Goal: Task Accomplishment & Management: Complete application form

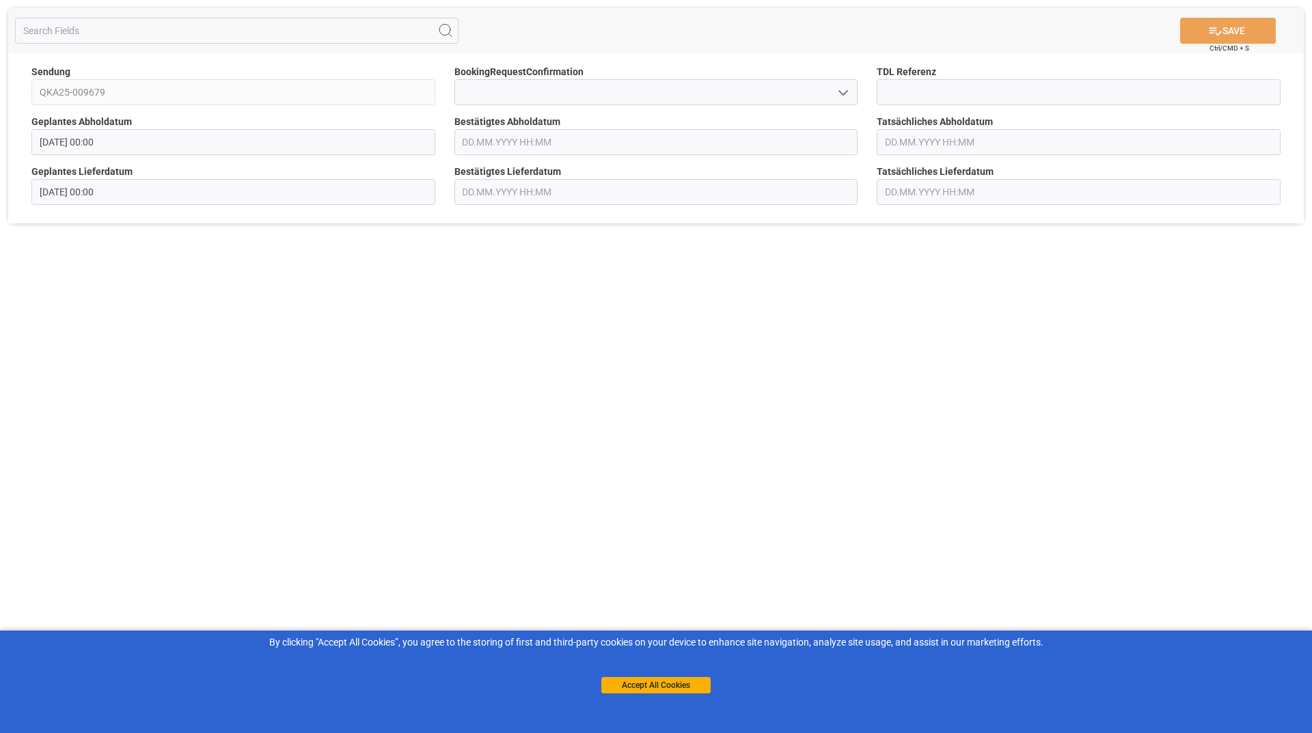
click at [842, 94] on polyline "open menu" at bounding box center [843, 93] width 8 height 4
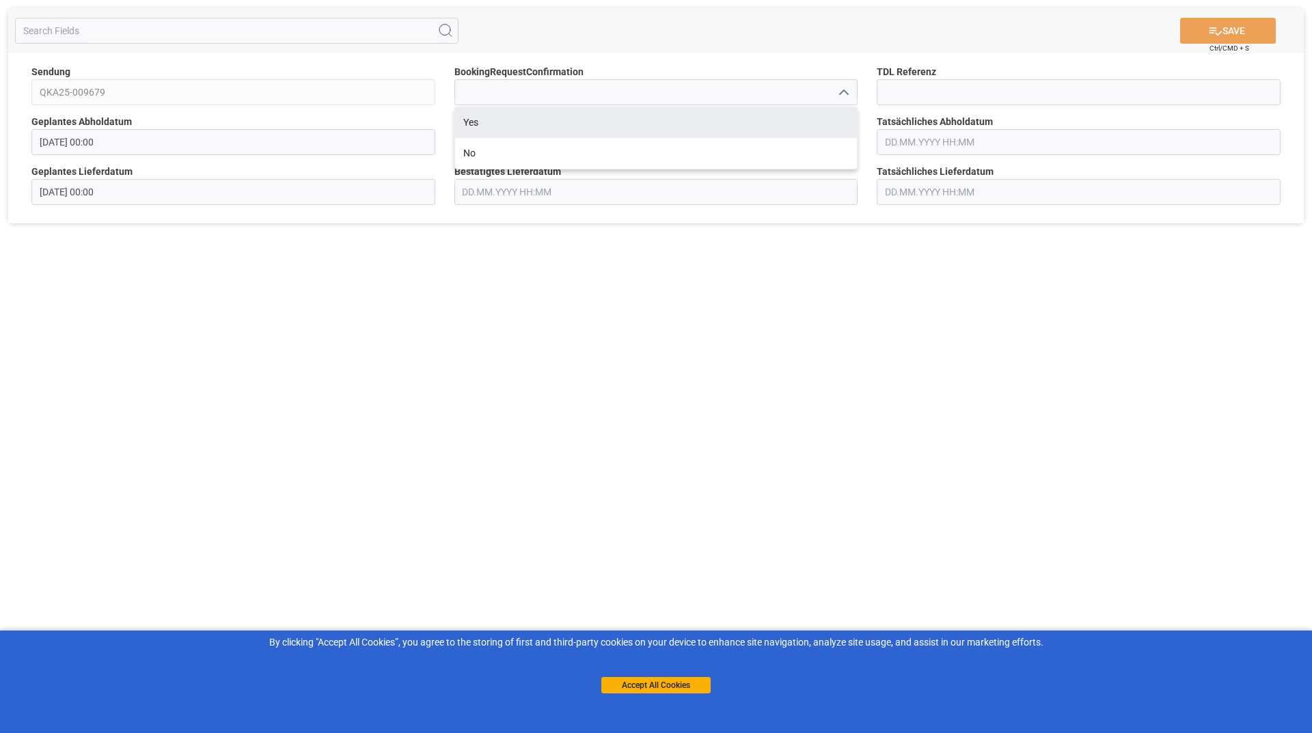
click at [561, 129] on div "Yes" at bounding box center [656, 122] width 402 height 31
type input "Yes"
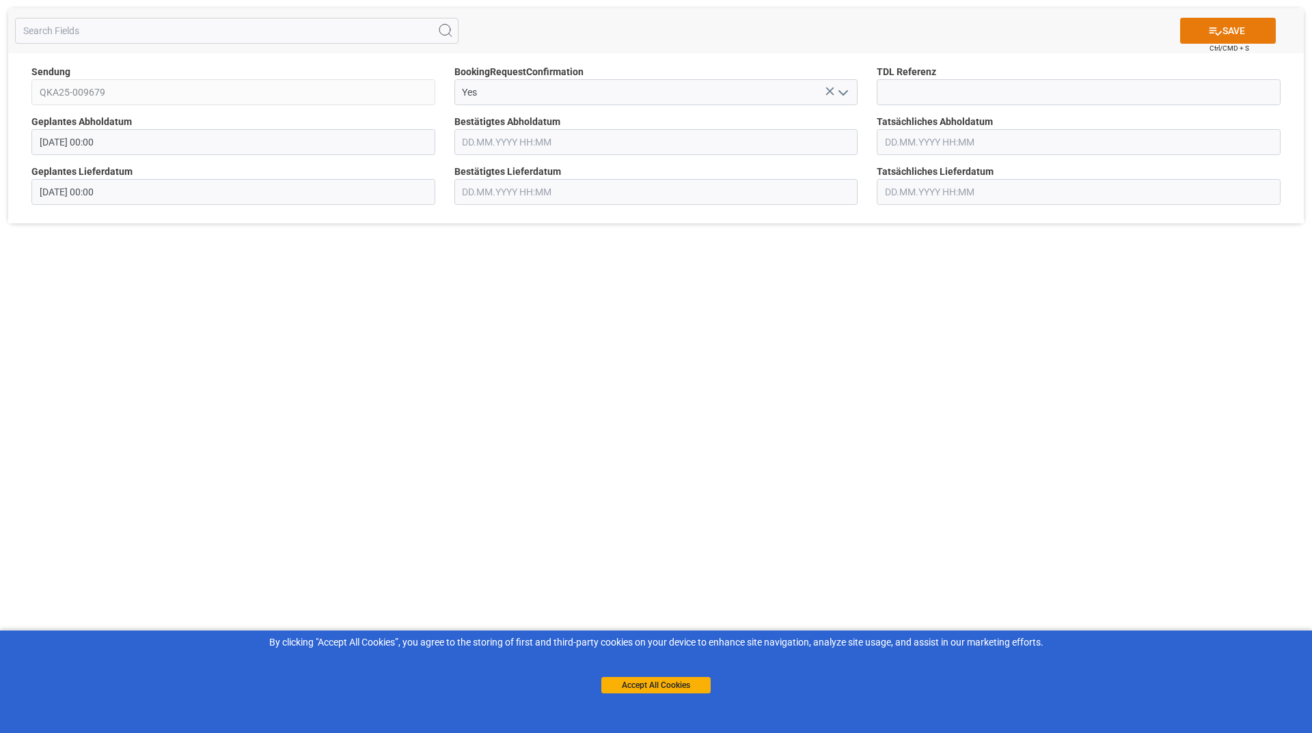
click at [1250, 30] on button "SAVE" at bounding box center [1228, 31] width 96 height 26
type input "[DATE] 00:00"
click at [842, 89] on icon "open menu" at bounding box center [843, 93] width 16 height 16
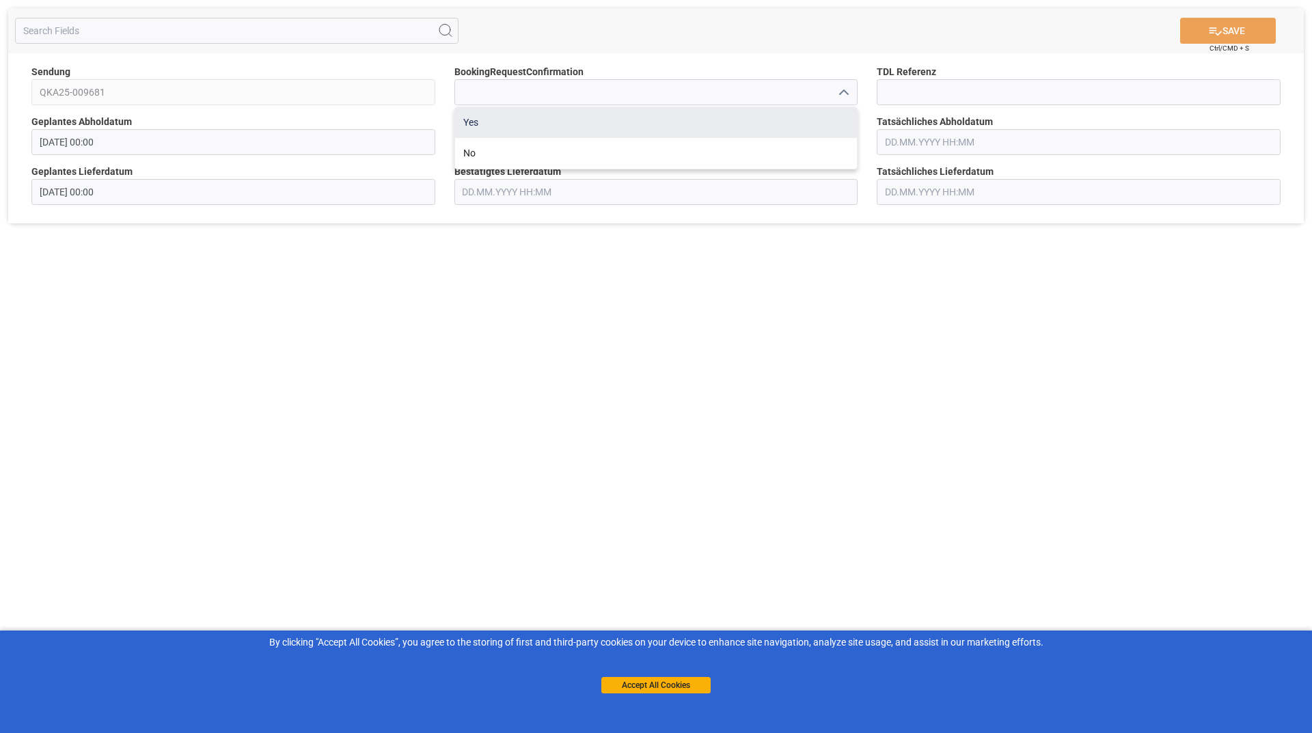
click at [649, 135] on div "Yes" at bounding box center [656, 122] width 402 height 31
type input "Yes"
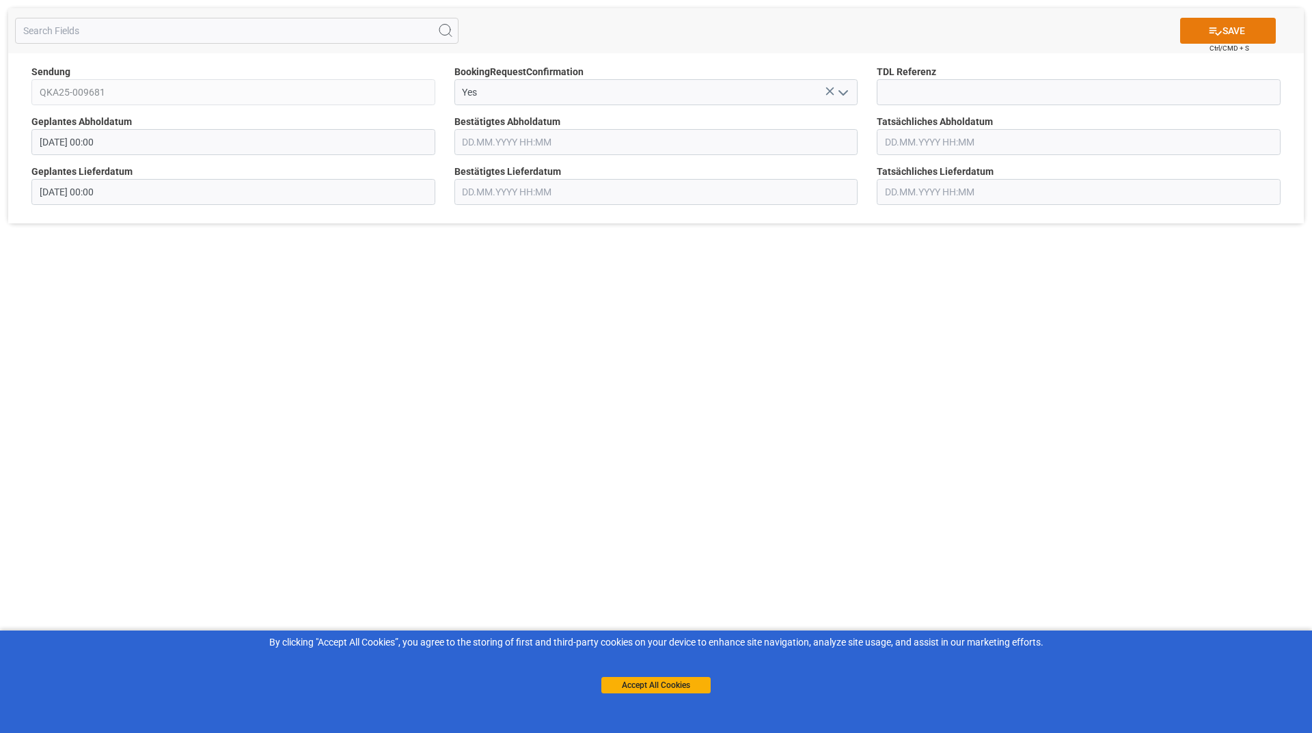
click at [1209, 31] on icon at bounding box center [1215, 31] width 14 height 14
click at [840, 94] on icon "open menu" at bounding box center [843, 93] width 16 height 16
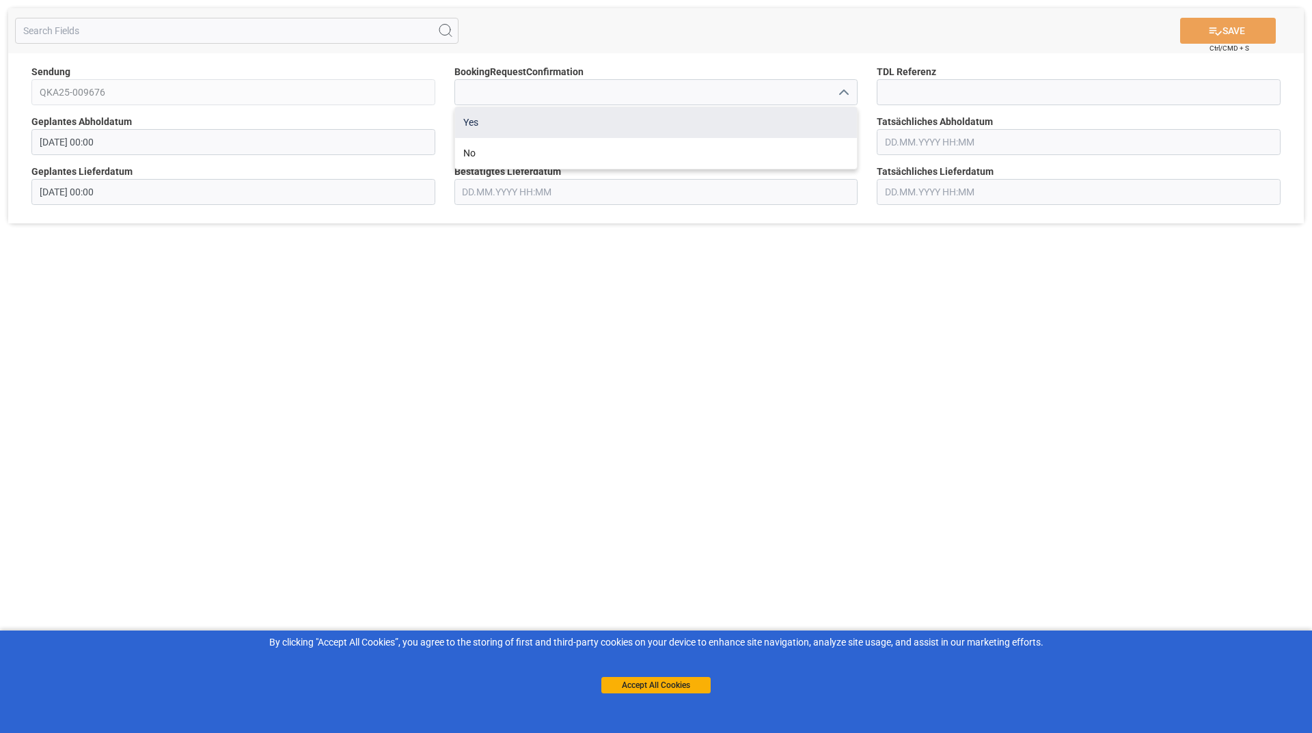
click at [553, 127] on div "Yes" at bounding box center [656, 122] width 402 height 31
type input "Yes"
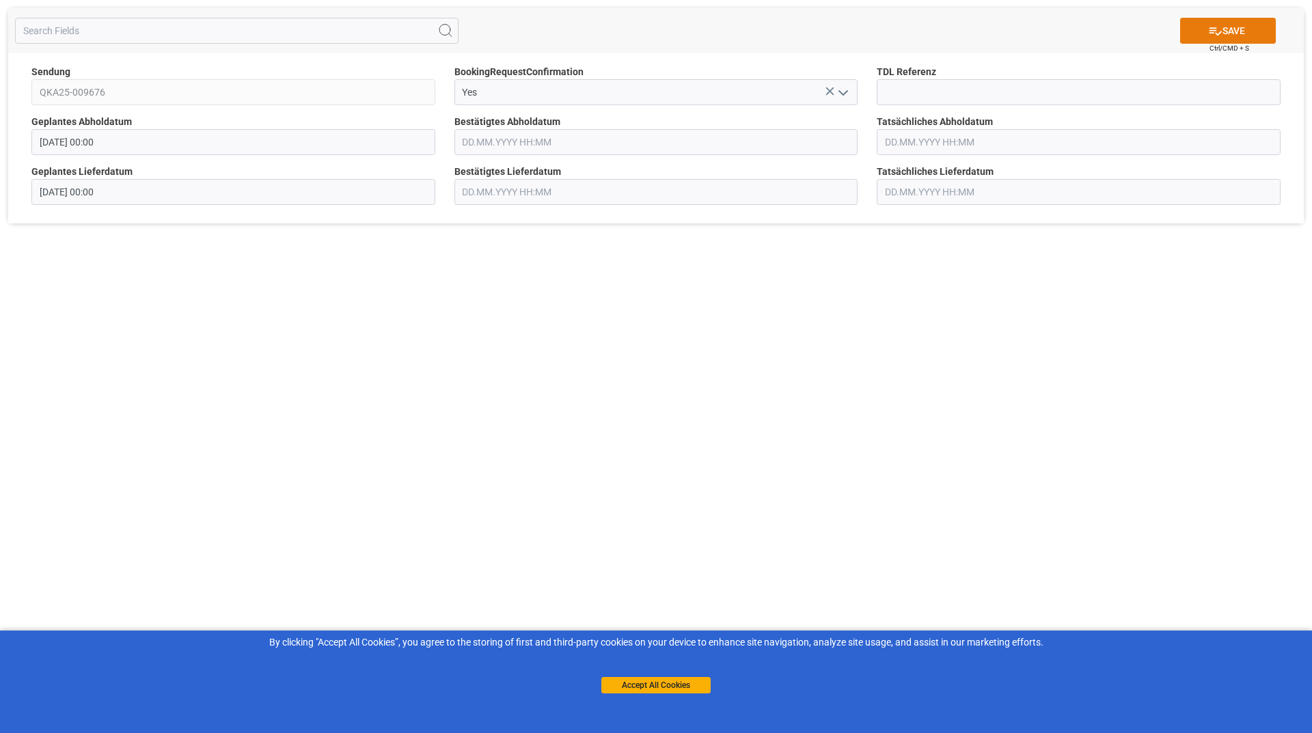
click at [1226, 31] on button "SAVE" at bounding box center [1228, 31] width 96 height 26
